Goal: Book appointment/travel/reservation

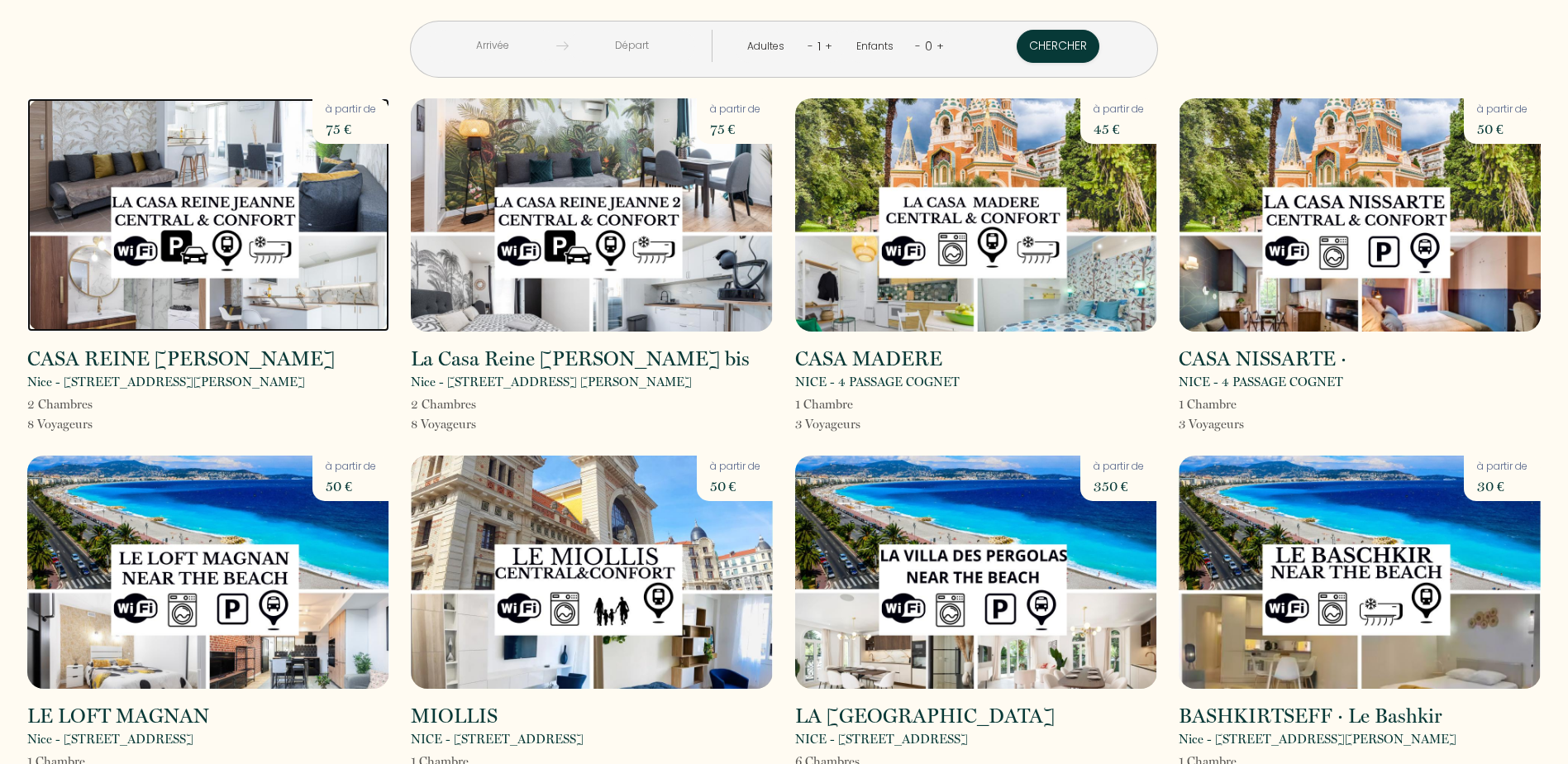
click at [188, 256] on img at bounding box center [208, 215] width 362 height 233
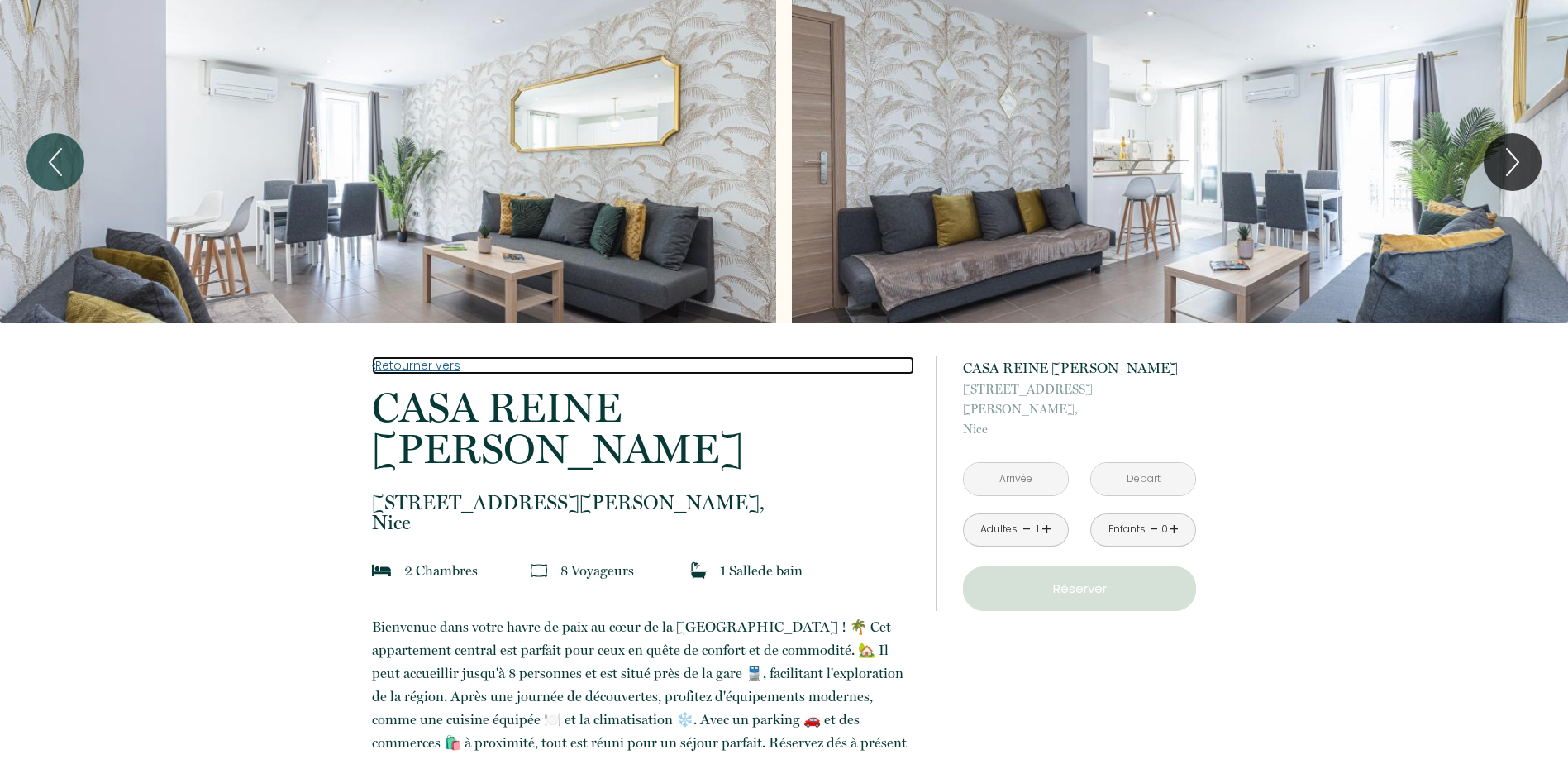
click at [431, 365] on link "Retourner vers" at bounding box center [643, 366] width 543 height 18
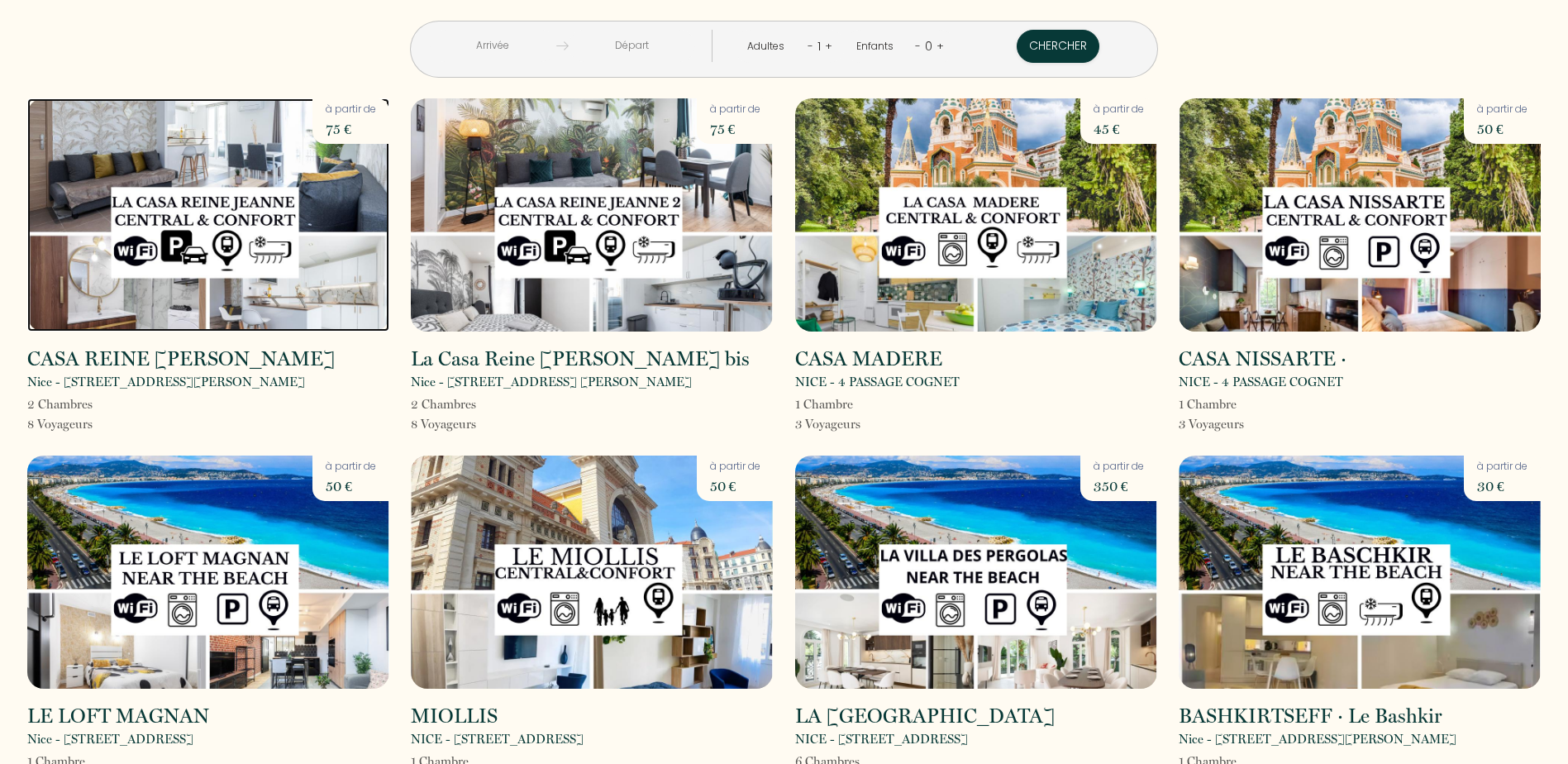
click at [279, 218] on img at bounding box center [208, 215] width 362 height 233
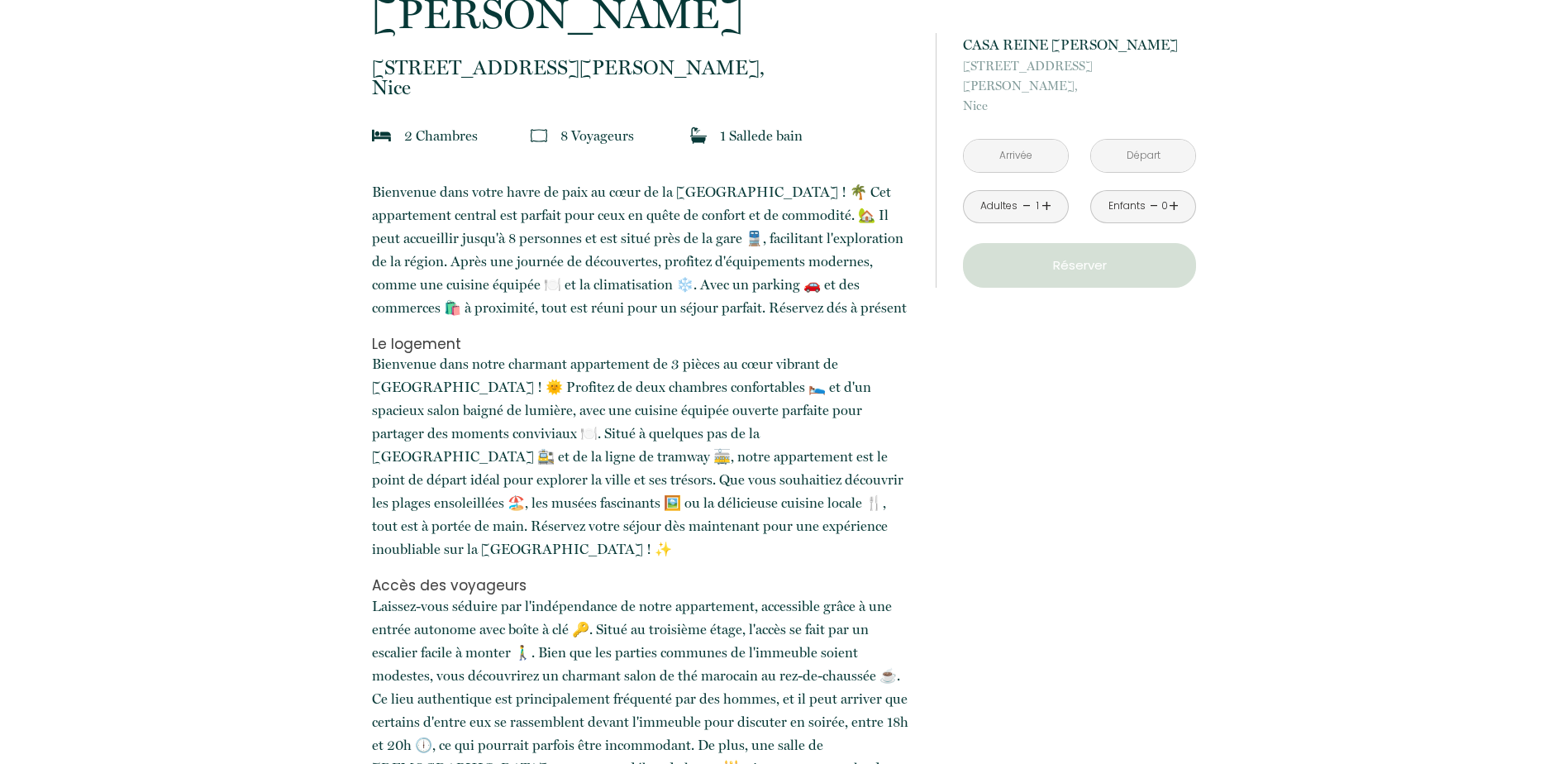
scroll to position [414, 0]
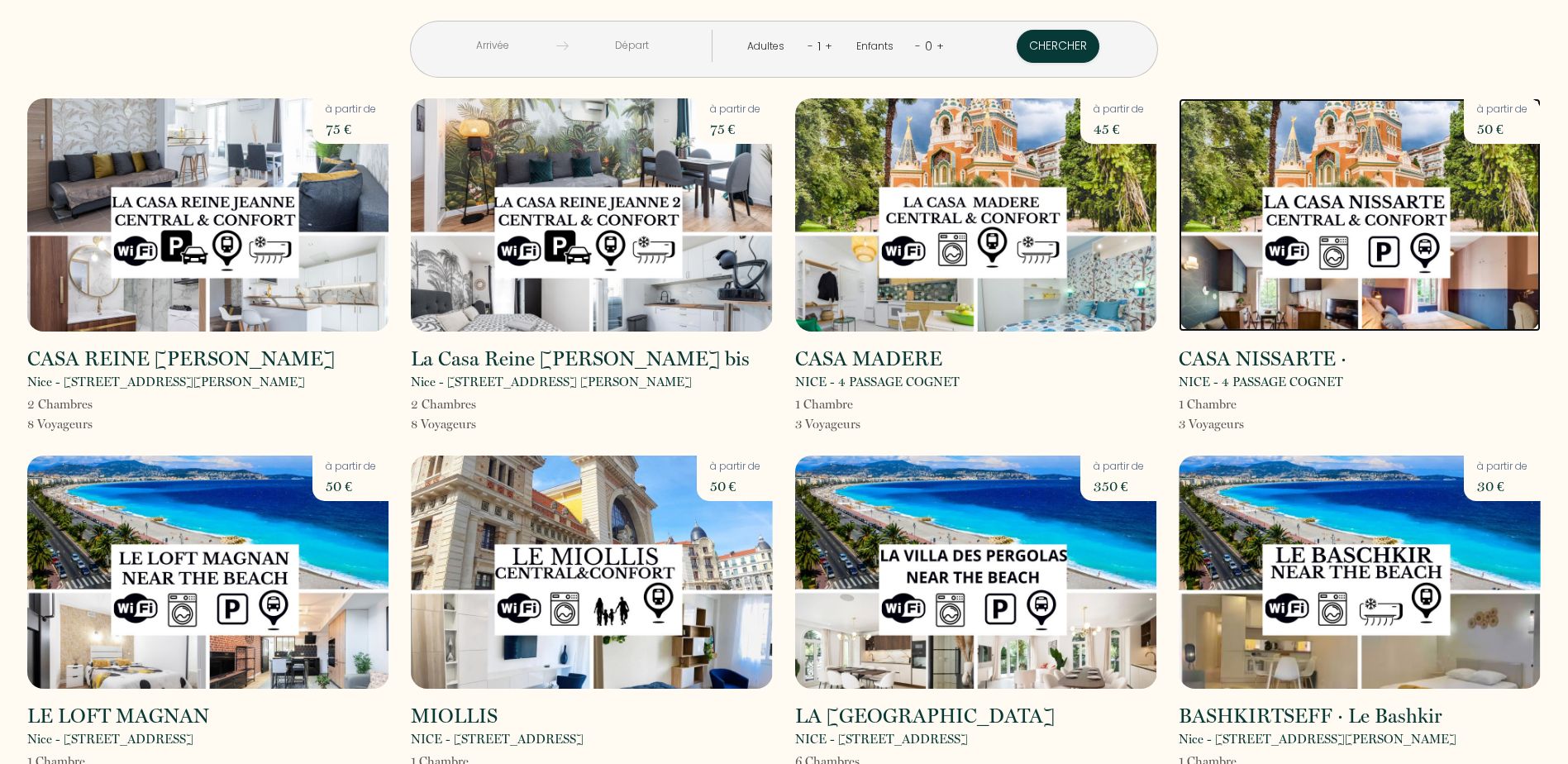
click at [1377, 215] on img at bounding box center [1359, 215] width 362 height 233
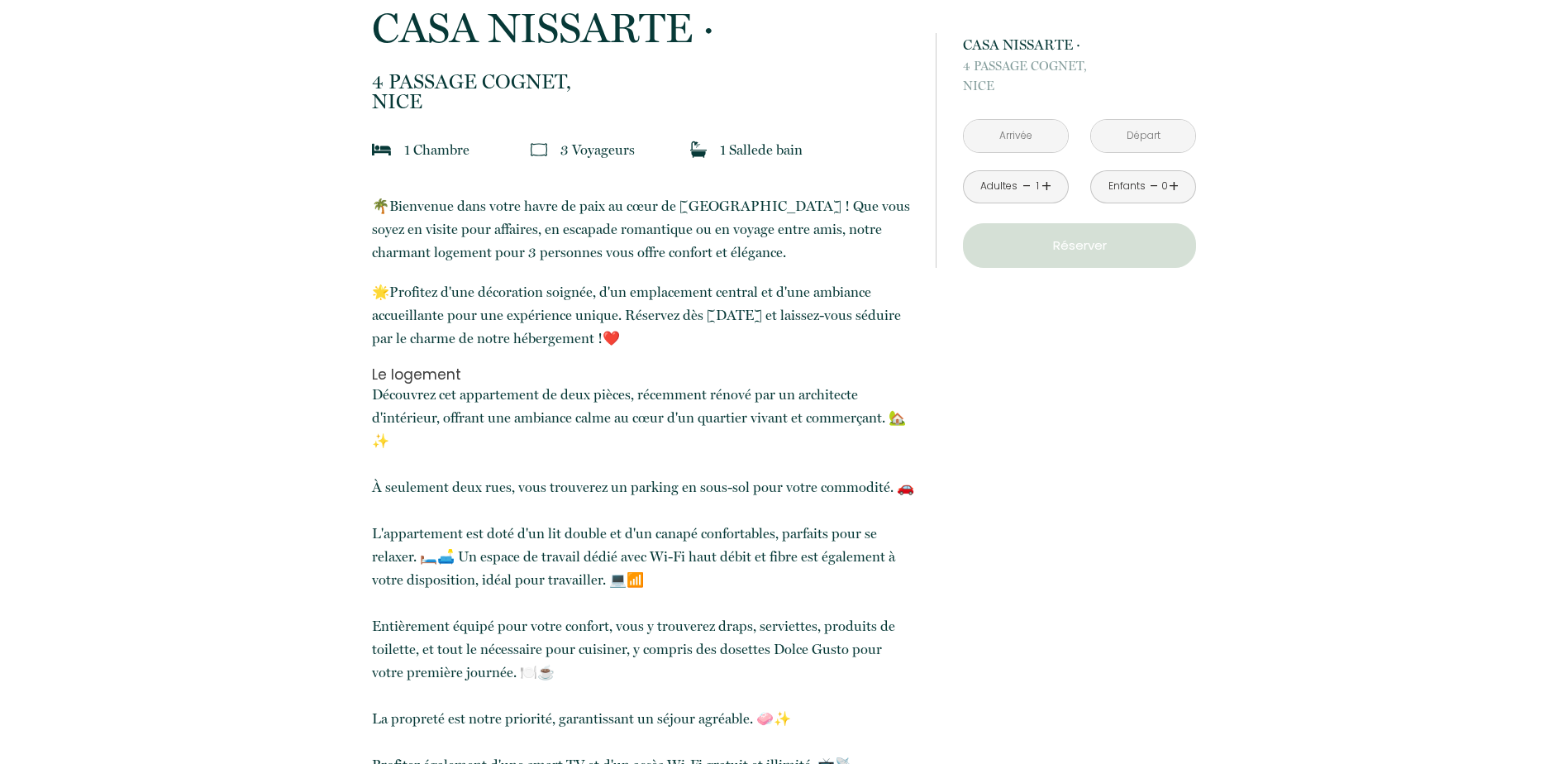
scroll to position [414, 0]
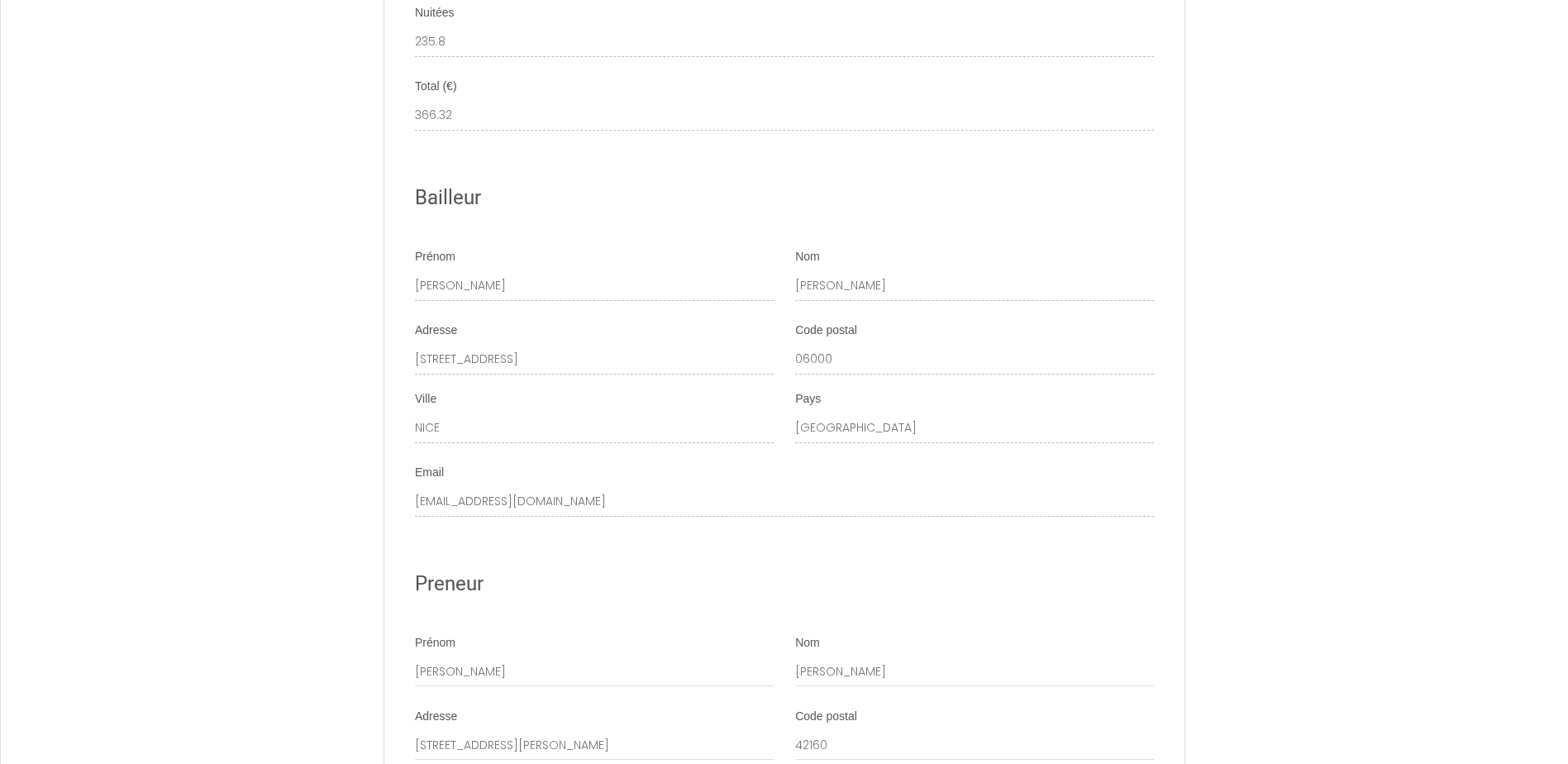
scroll to position [2728, 0]
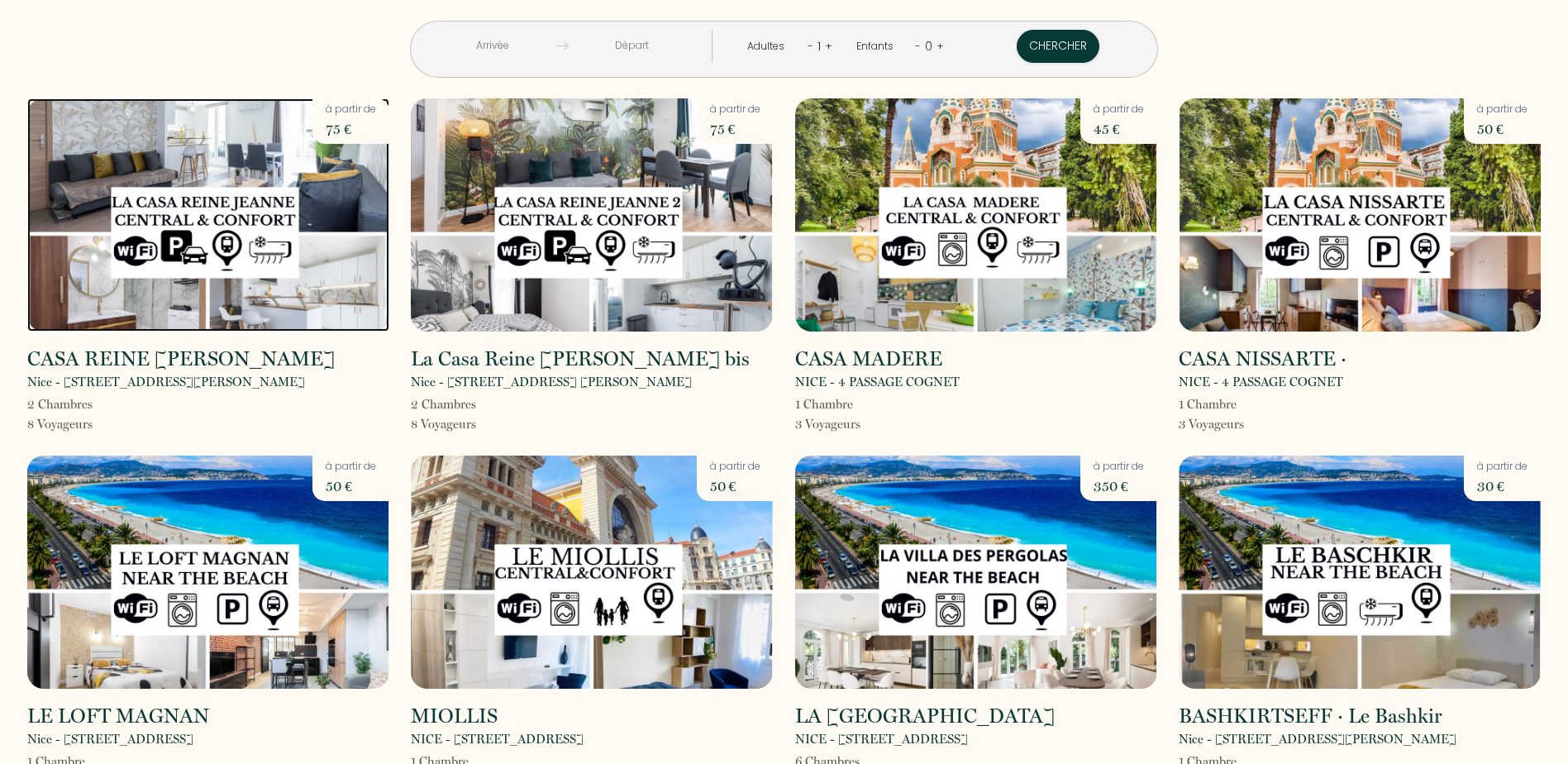
click at [208, 156] on img at bounding box center [208, 215] width 362 height 233
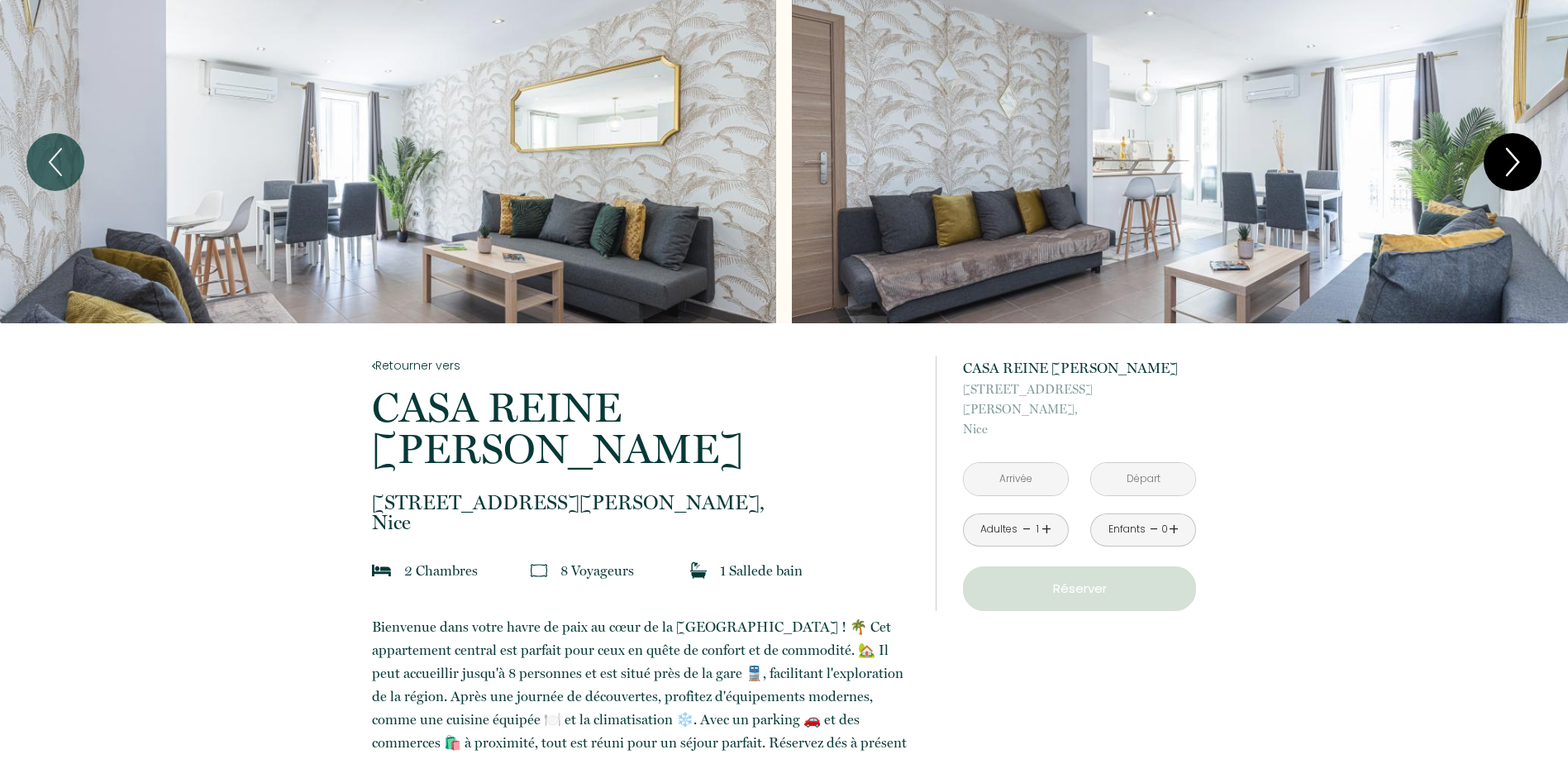
click at [1506, 152] on icon "Next" at bounding box center [1512, 162] width 35 height 50
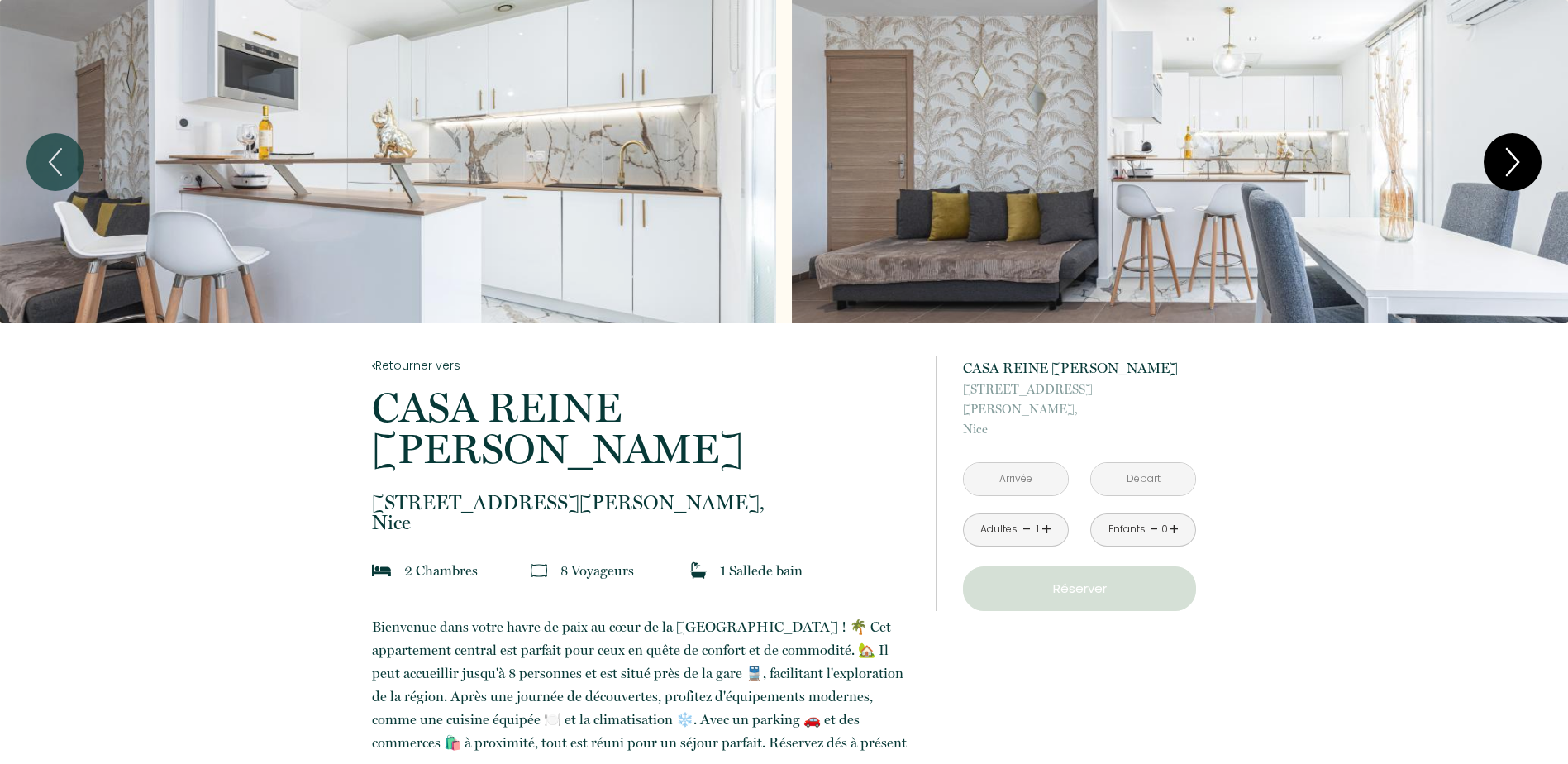
click at [1507, 152] on icon "Next" at bounding box center [1512, 162] width 35 height 50
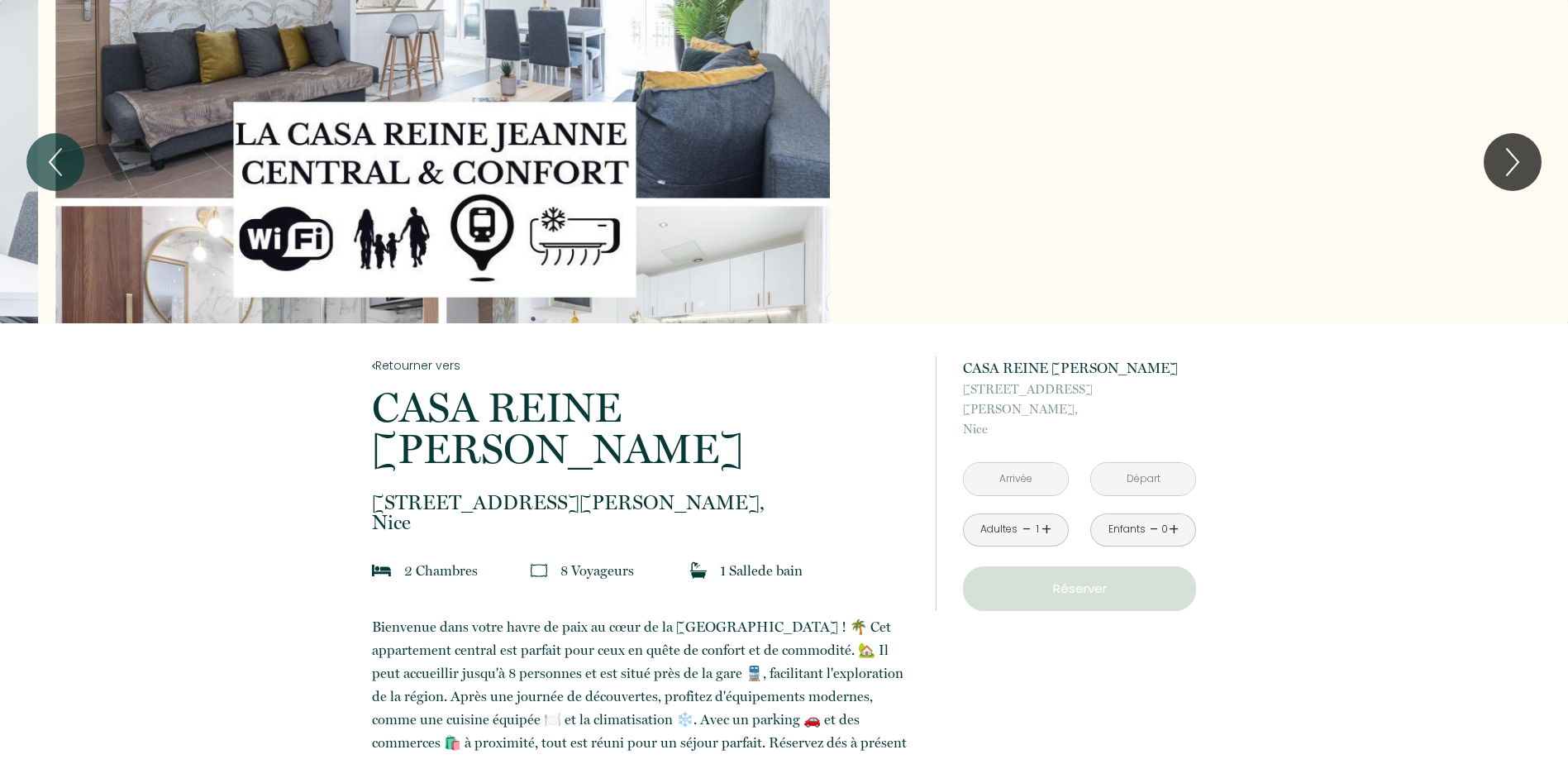
drag, startPoint x: 699, startPoint y: 216, endPoint x: 744, endPoint y: 334, distance: 126.3
